Goal: Task Accomplishment & Management: Manage account settings

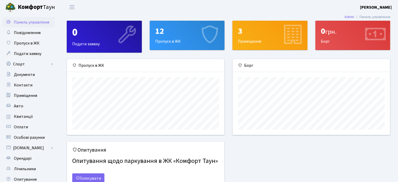
scroll to position [75, 157]
click at [28, 85] on span "Контакти" at bounding box center [23, 85] width 19 height 6
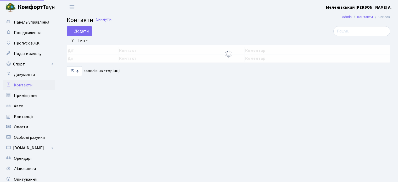
select select "25"
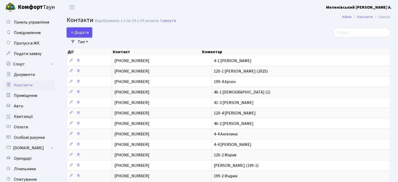
click at [79, 30] on span "Додати" at bounding box center [79, 33] width 19 height 6
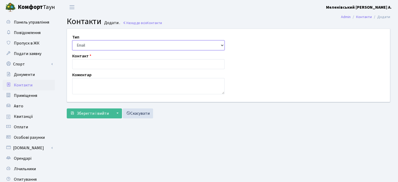
click at [96, 44] on select "Email Телефон" at bounding box center [148, 45] width 152 height 10
select select "1"
click at [72, 40] on select "Email Телефон" at bounding box center [148, 45] width 152 height 10
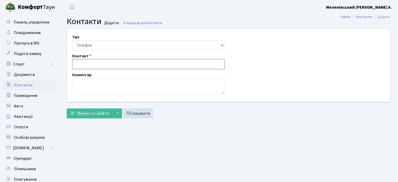
click at [88, 65] on input "text" at bounding box center [148, 64] width 152 height 10
type input "+380677789552"
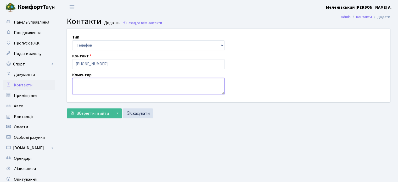
click at [88, 81] on textarea at bounding box center [148, 86] width 152 height 16
type textarea "120-3 Карина"
click at [96, 112] on span "Зберегти і вийти" at bounding box center [93, 113] width 32 height 6
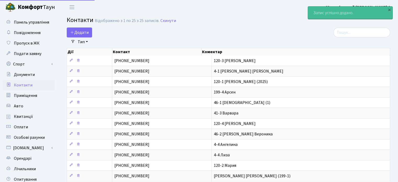
select select "25"
